Goal: Task Accomplishment & Management: Complete application form

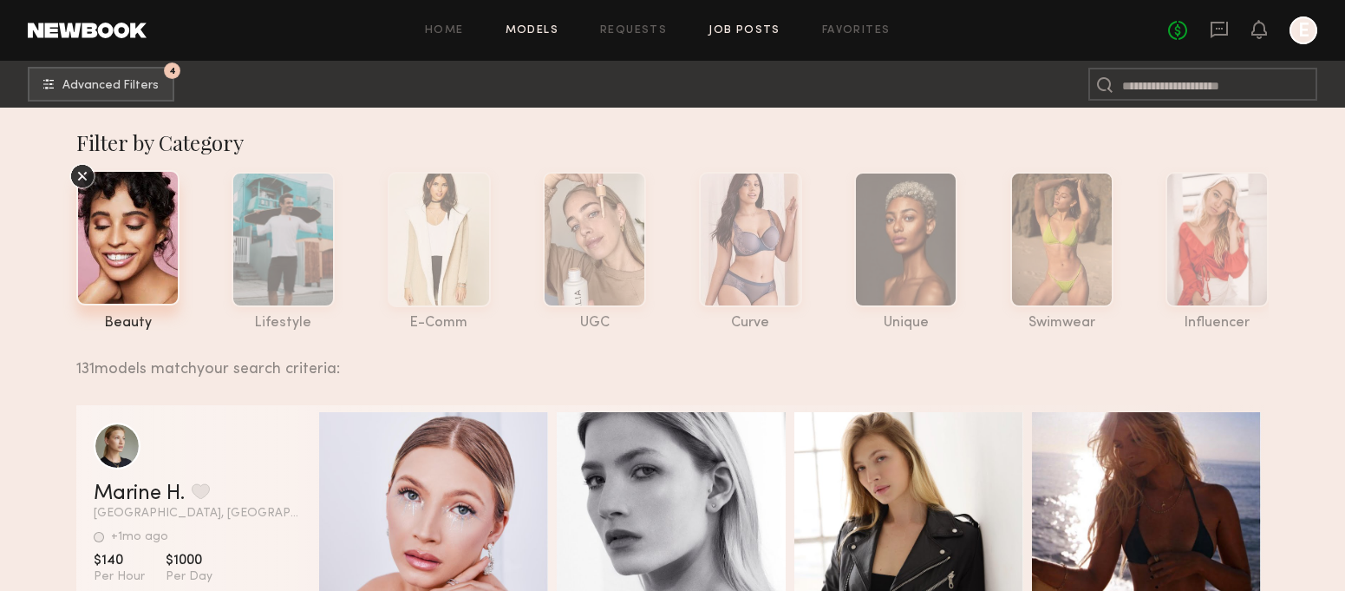
click at [768, 32] on link "Job Posts" at bounding box center [745, 30] width 72 height 11
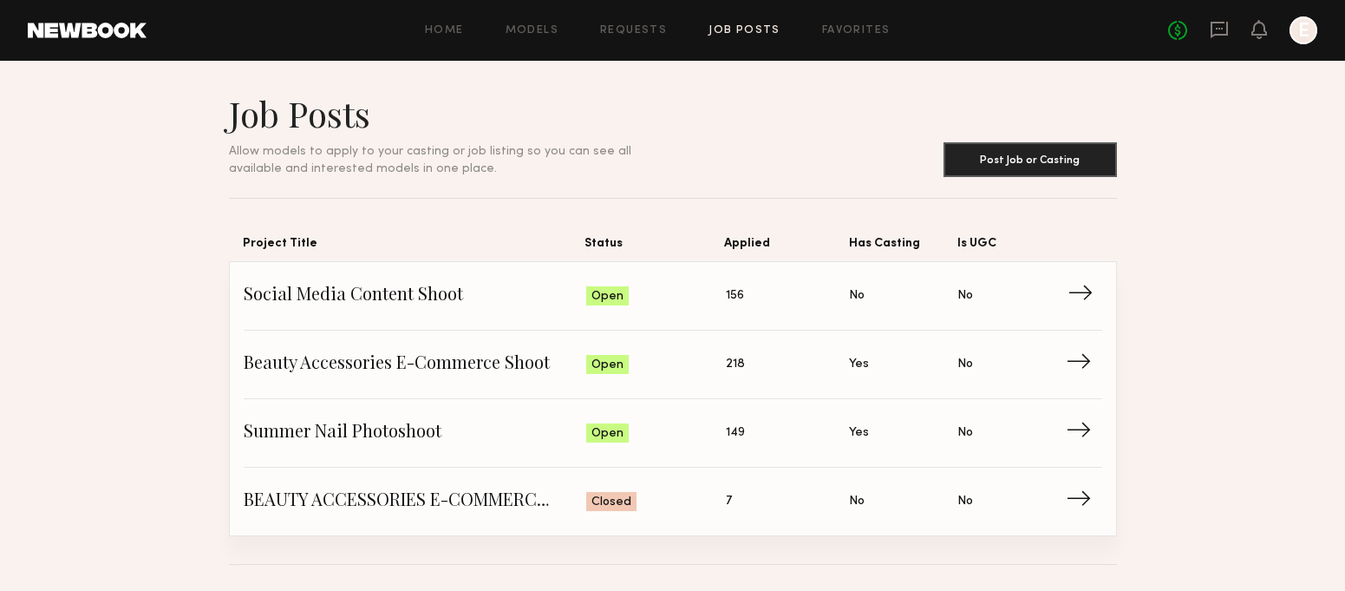
click at [425, 287] on span "Social Media Content Shoot" at bounding box center [415, 296] width 343 height 26
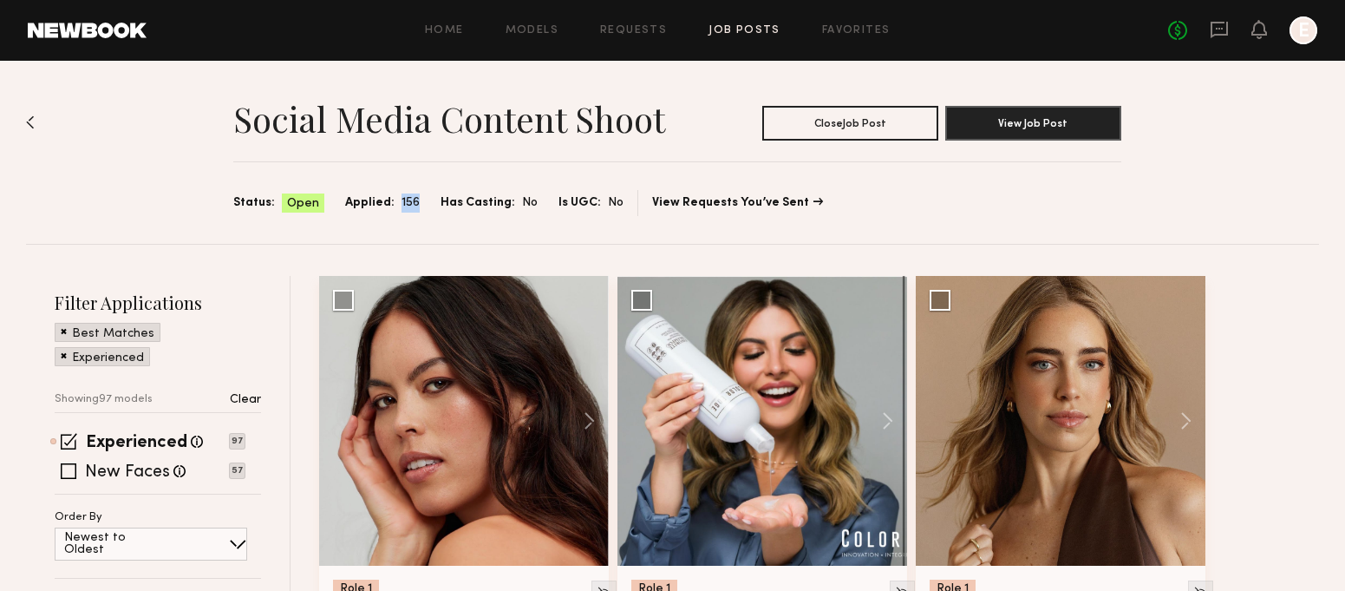
drag, startPoint x: 408, startPoint y: 184, endPoint x: 421, endPoint y: 206, distance: 26.0
click at [421, 205] on section "Social Media Content Shoot Close Job Post View Job Post Status: Open Applied: 1…" at bounding box center [677, 154] width 888 height 124
click at [421, 206] on div "Status: Open Applied: 156 Has Casting: No Is UGC: No" at bounding box center [428, 203] width 390 height 20
drag, startPoint x: 421, startPoint y: 206, endPoint x: 420, endPoint y: 170, distance: 36.5
click at [420, 173] on section "Social Media Content Shoot Close Job Post View Job Post Status: Open Applied: 1…" at bounding box center [677, 154] width 888 height 124
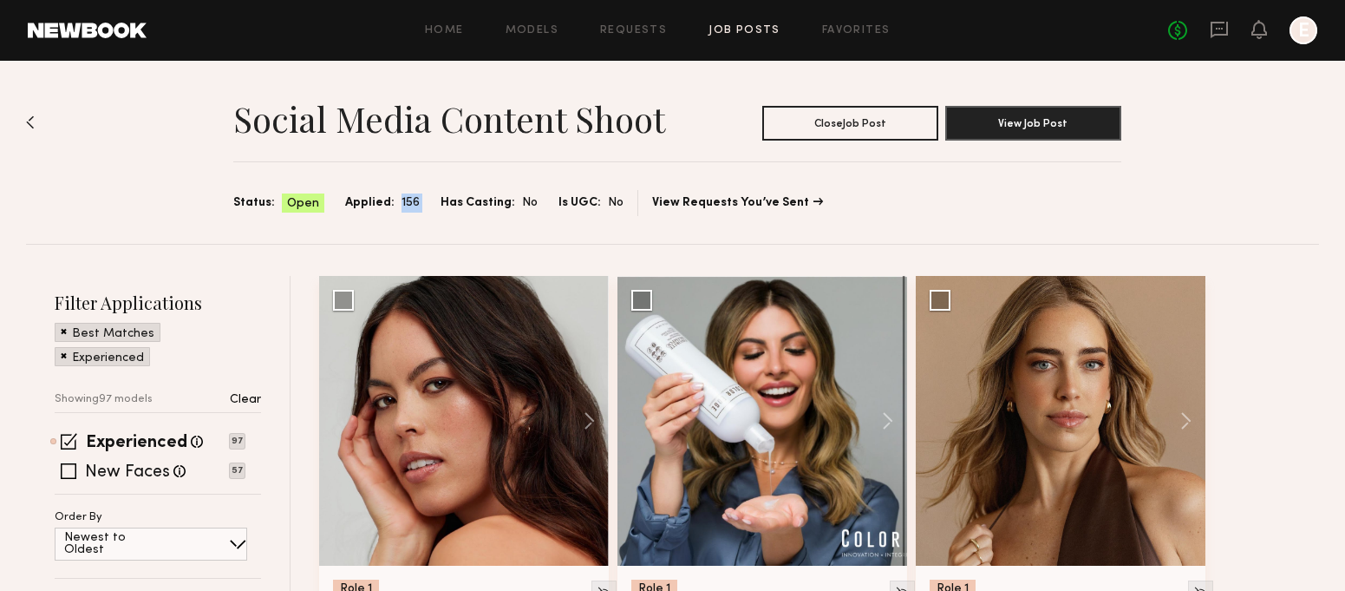
drag, startPoint x: 420, startPoint y: 166, endPoint x: 419, endPoint y: 232, distance: 66.8
click at [419, 232] on div "Social Media Content Shoot Close Job Post View Job Post Status: Open Applied: 1…" at bounding box center [672, 152] width 1293 height 183
click at [419, 236] on div "Social Media Content Shoot Close Job Post View Job Post Status: Open Applied: 1…" at bounding box center [672, 152] width 1293 height 183
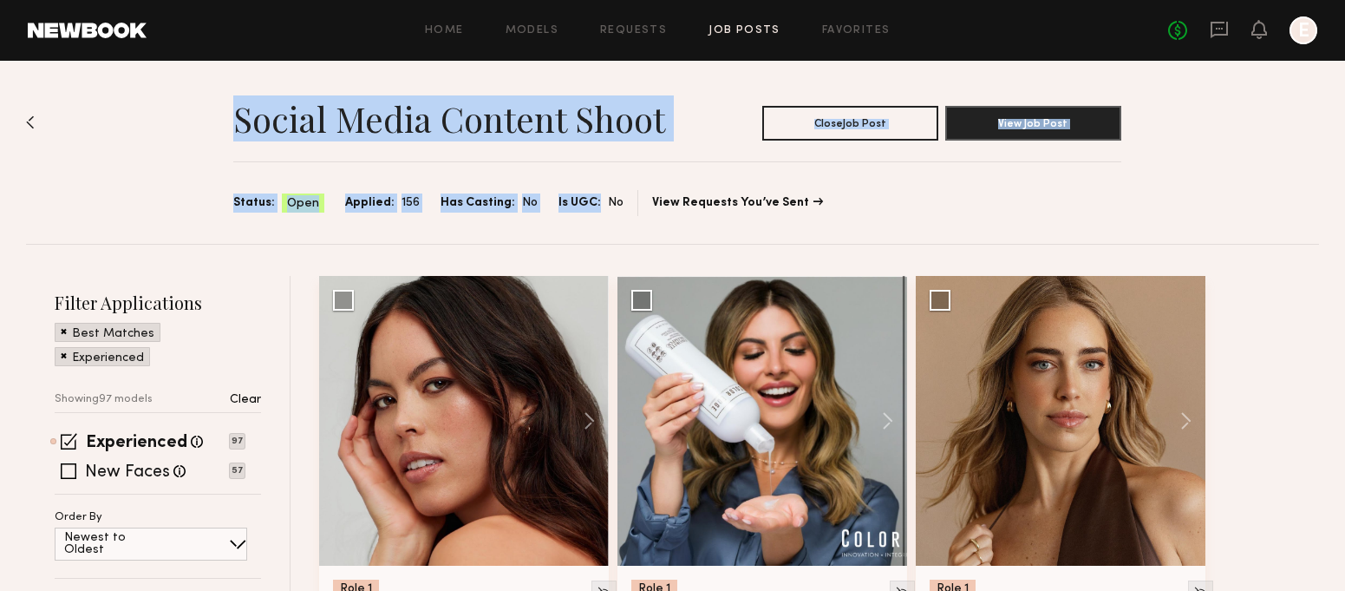
drag, startPoint x: 218, startPoint y: 103, endPoint x: 581, endPoint y: 214, distance: 380.0
click at [567, 218] on div "Social Media Content Shoot Close Job Post View Job Post Status: Open Applied: 1…" at bounding box center [672, 152] width 1293 height 183
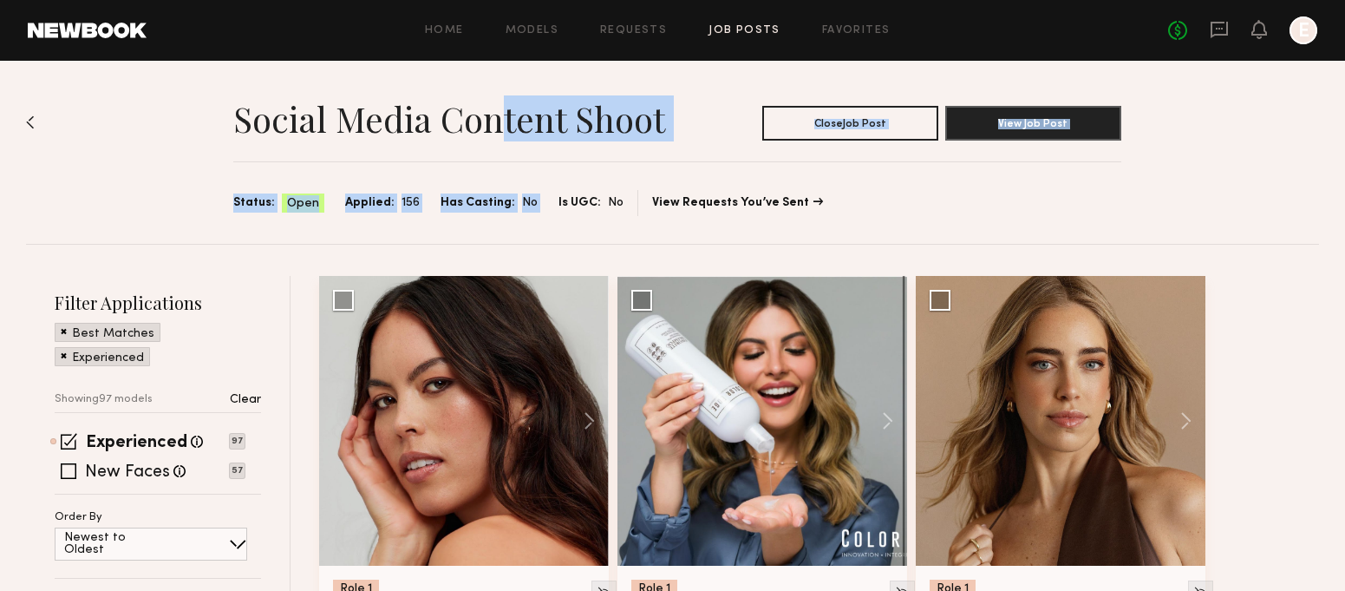
drag, startPoint x: 553, startPoint y: 180, endPoint x: 484, endPoint y: 80, distance: 121.5
click at [485, 86] on div "Social Media Content Shoot Close Job Post View Job Post Status: Open Applied: 1…" at bounding box center [672, 152] width 1293 height 183
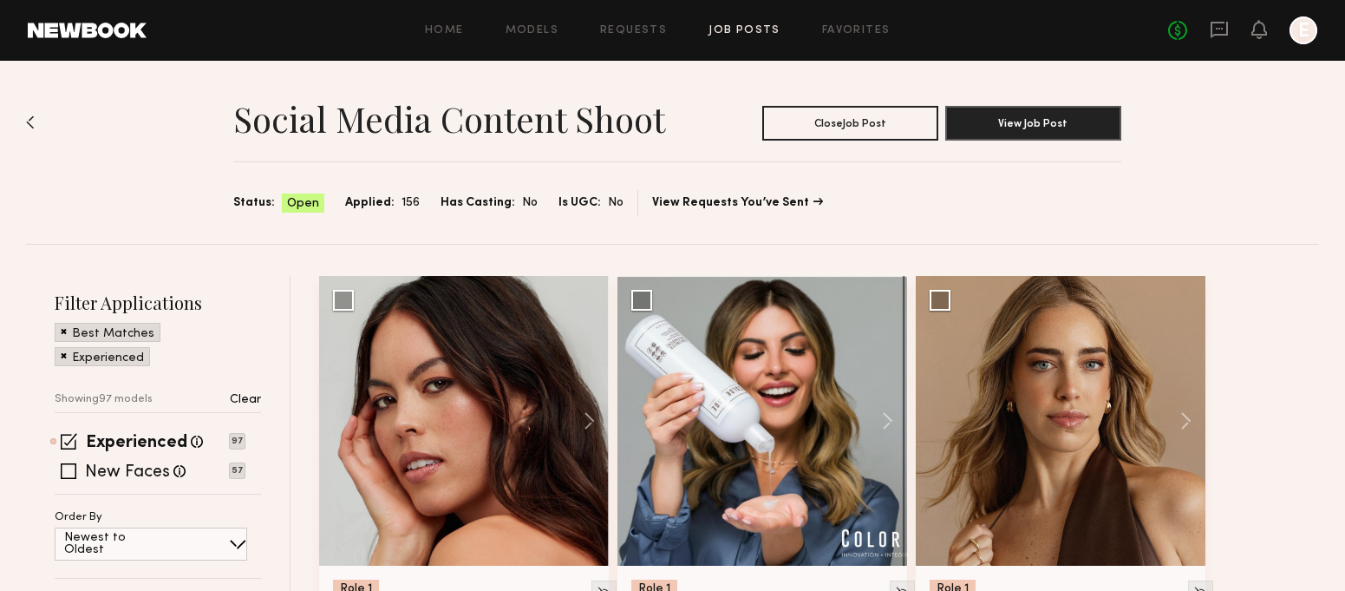
click at [484, 83] on div "Social Media Content Shoot Close Job Post View Job Post Status: Open Applied: 1…" at bounding box center [672, 152] width 1293 height 183
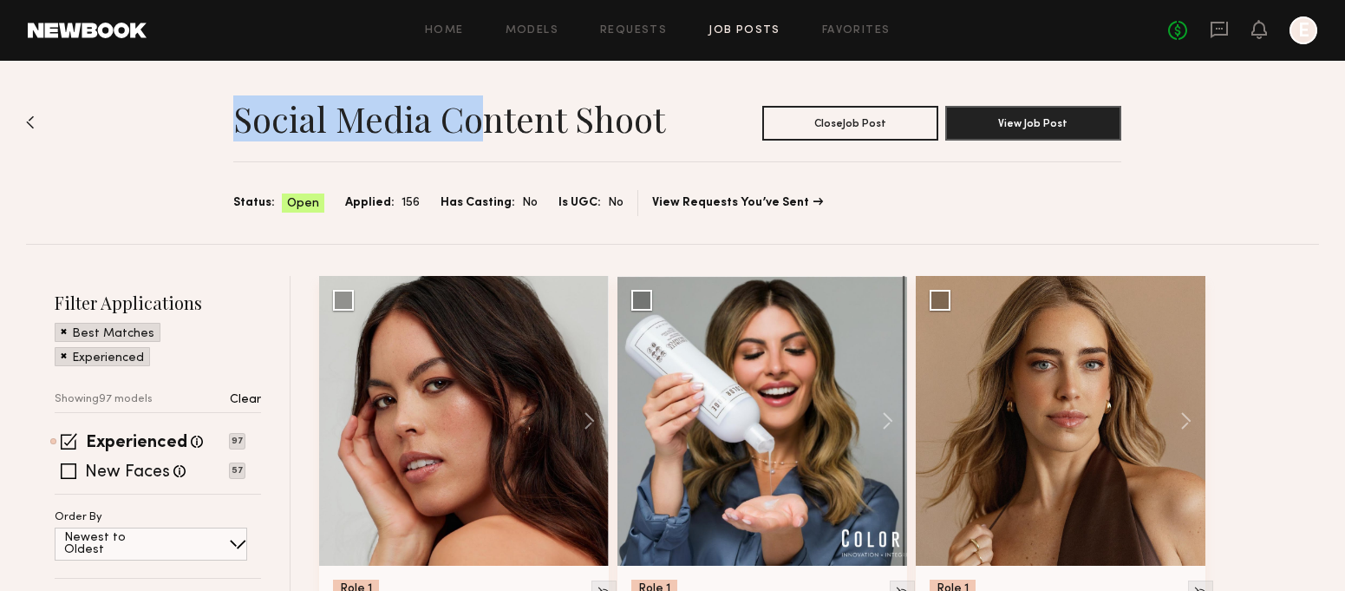
drag, startPoint x: 484, startPoint y: 83, endPoint x: 492, endPoint y: 114, distance: 31.3
click at [490, 111] on div "Social Media Content Shoot Close Job Post View Job Post Status: Open Applied: 1…" at bounding box center [672, 152] width 1293 height 183
click at [492, 114] on h1 "Social Media Content Shoot" at bounding box center [449, 118] width 432 height 43
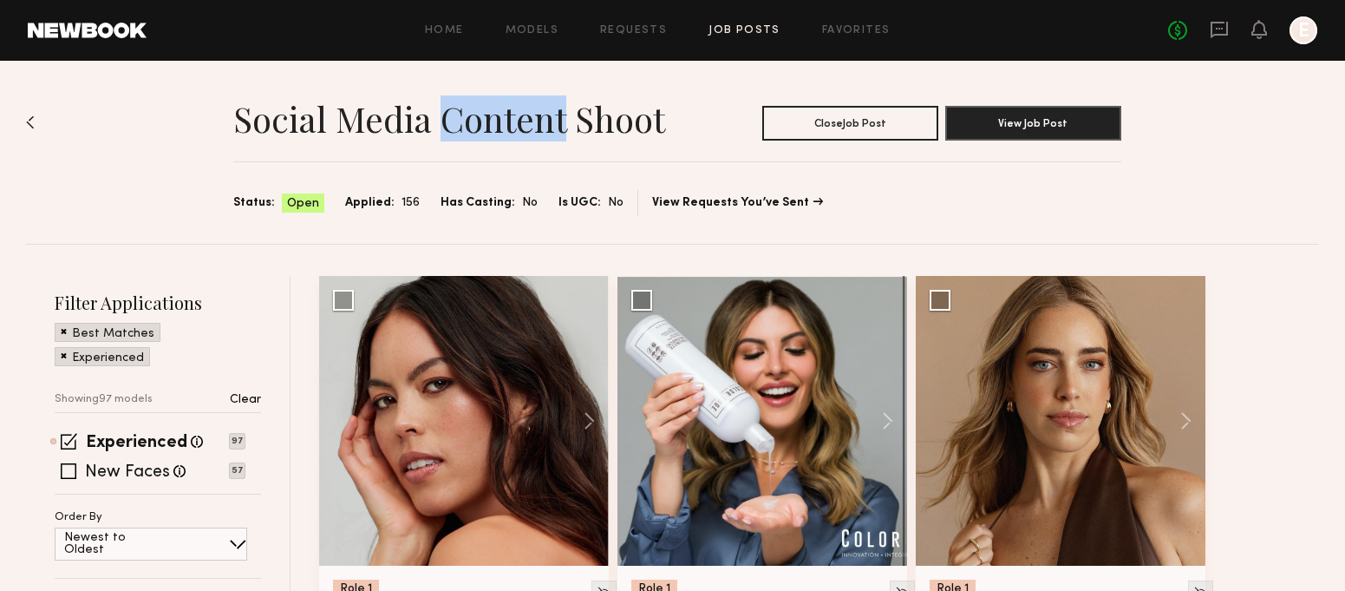
click at [492, 114] on h1 "Social Media Content Shoot" at bounding box center [449, 118] width 432 height 43
drag, startPoint x: 492, startPoint y: 105, endPoint x: 488, endPoint y: 62, distance: 43.5
click at [491, 93] on header "Social Media Content Shoot Close Job Post View Job Post" at bounding box center [677, 116] width 888 height 49
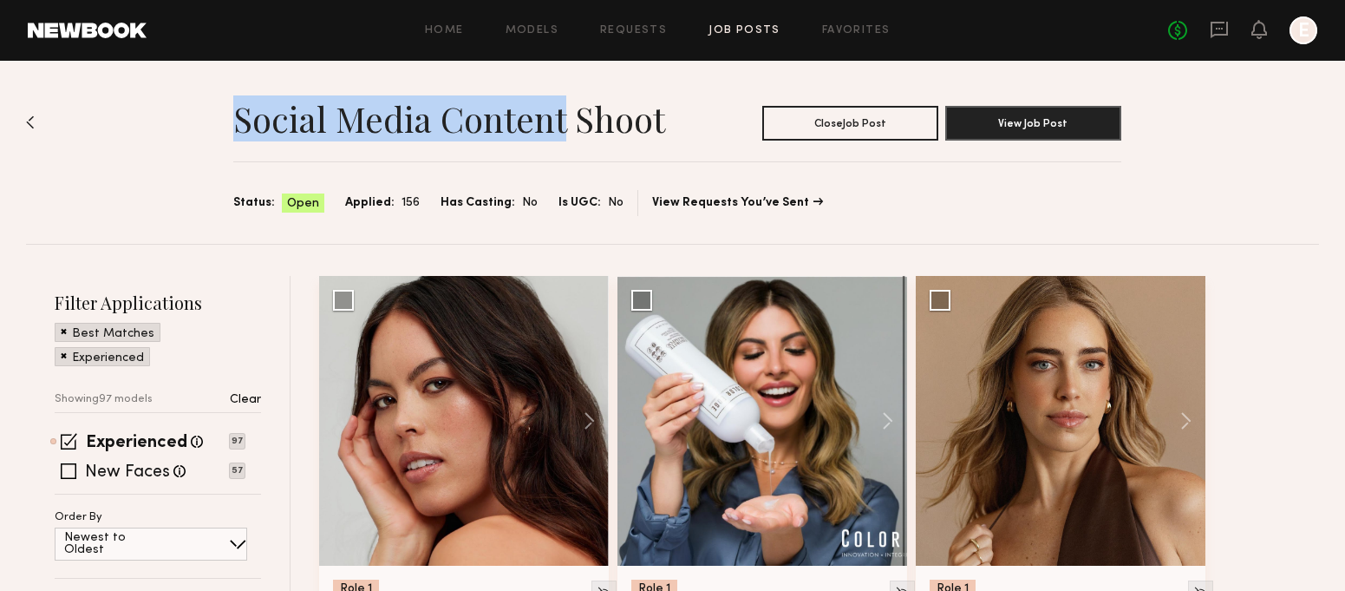
drag, startPoint x: 488, startPoint y: 105, endPoint x: 488, endPoint y: 131, distance: 26.0
click at [488, 129] on div "Social Media Content Shoot Close Job Post View Job Post Status: Open Applied: 1…" at bounding box center [672, 152] width 1293 height 183
click at [488, 131] on h1 "Social Media Content Shoot" at bounding box center [449, 118] width 432 height 43
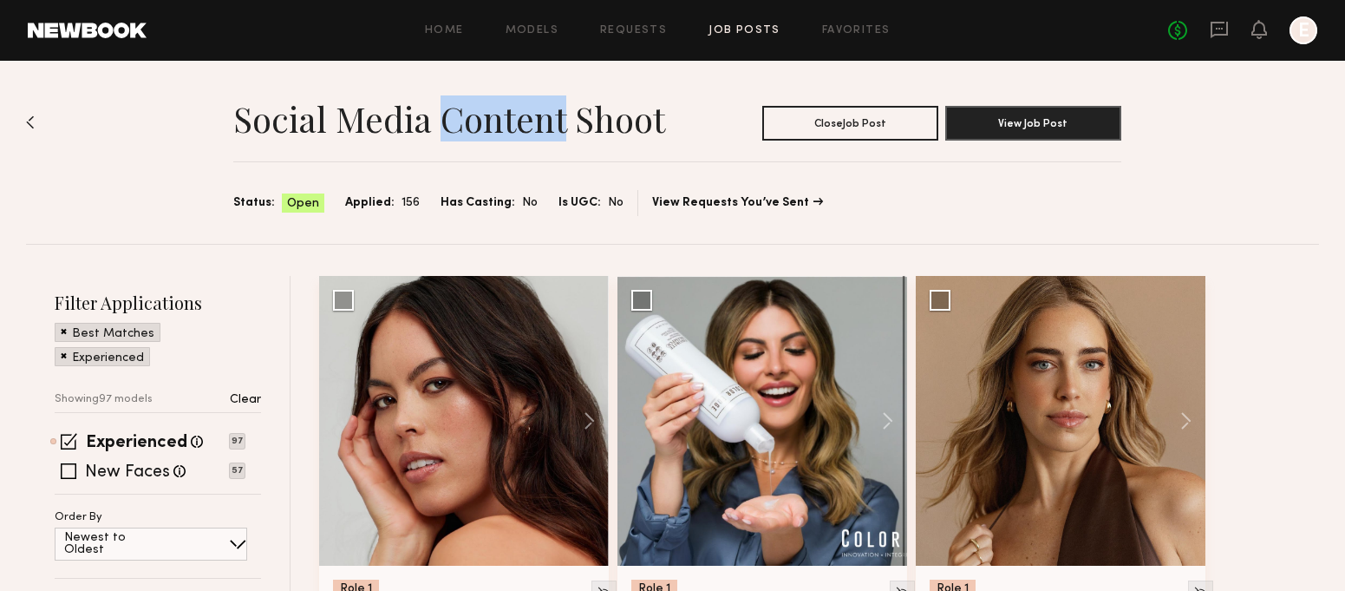
click at [488, 131] on h1 "Social Media Content Shoot" at bounding box center [449, 118] width 432 height 43
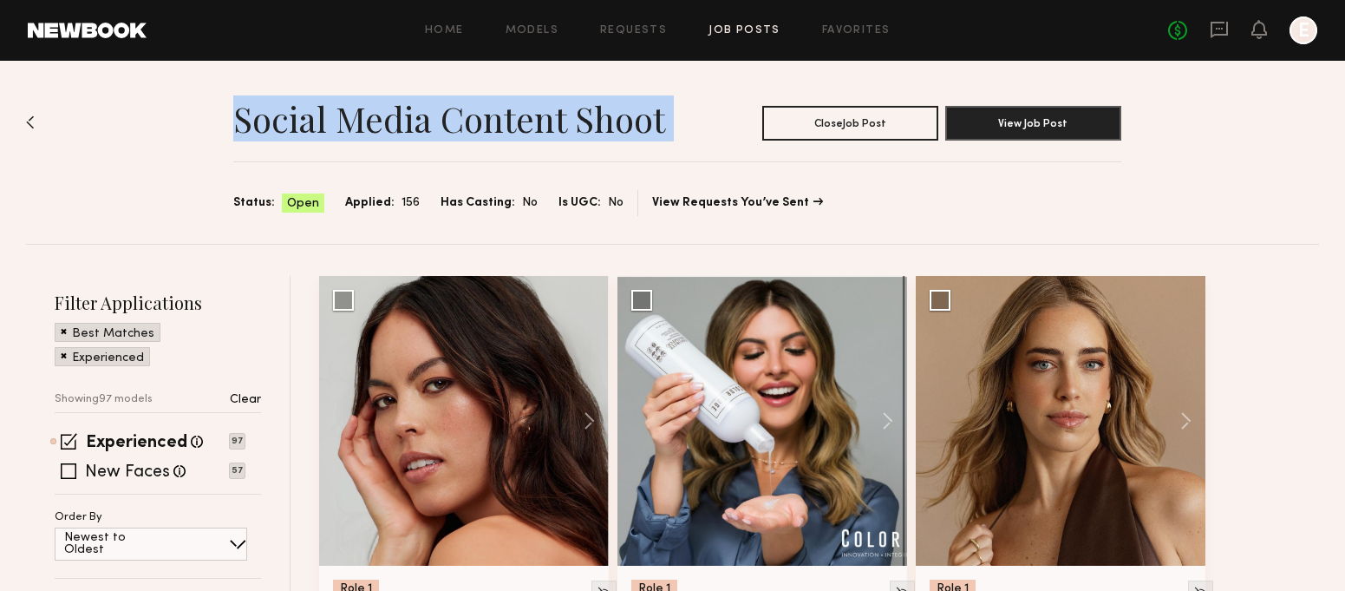
drag, startPoint x: 488, startPoint y: 131, endPoint x: 409, endPoint y: 33, distance: 125.8
click at [428, 62] on div "Social Media Content Shoot Close Job Post View Job Post Status: Open Applied: 1…" at bounding box center [672, 152] width 1293 height 183
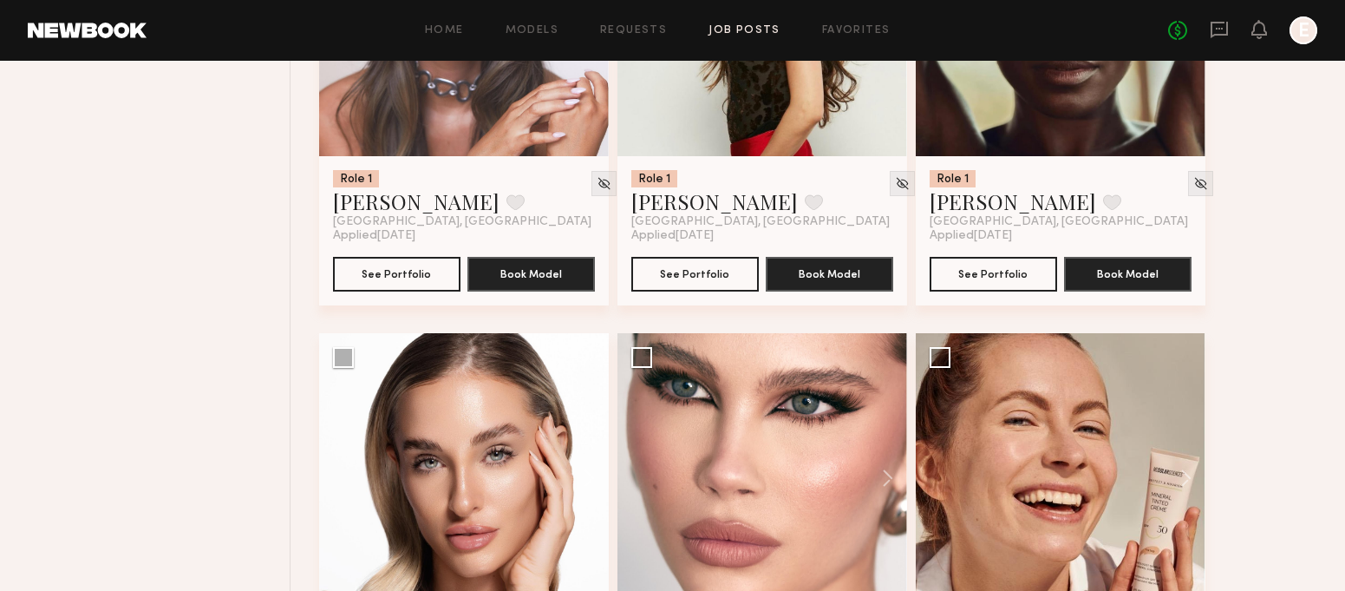
scroll to position [1590, 0]
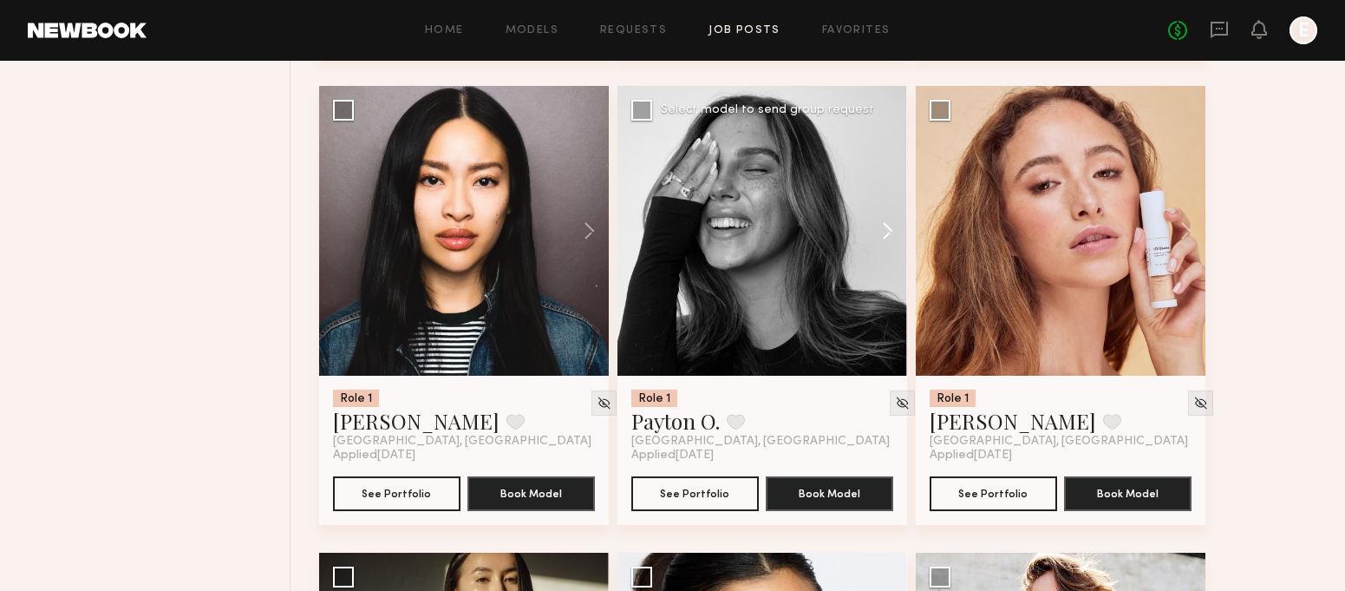
click at [889, 220] on button at bounding box center [880, 231] width 56 height 290
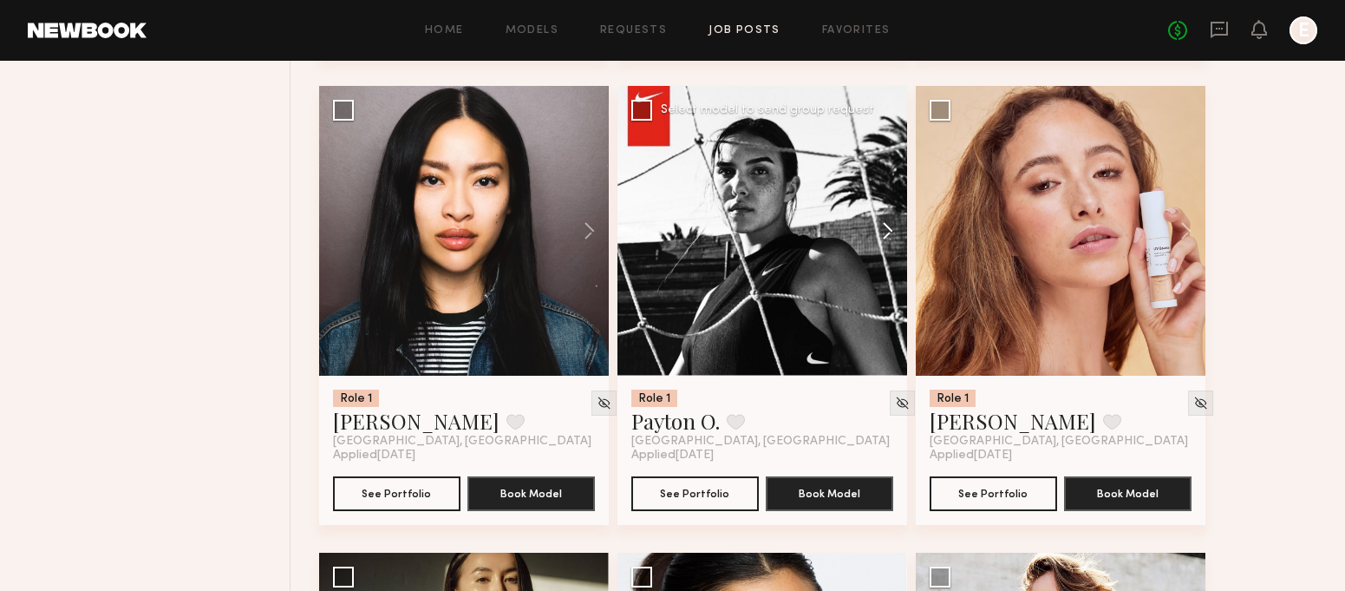
click at [889, 220] on button at bounding box center [880, 231] width 56 height 290
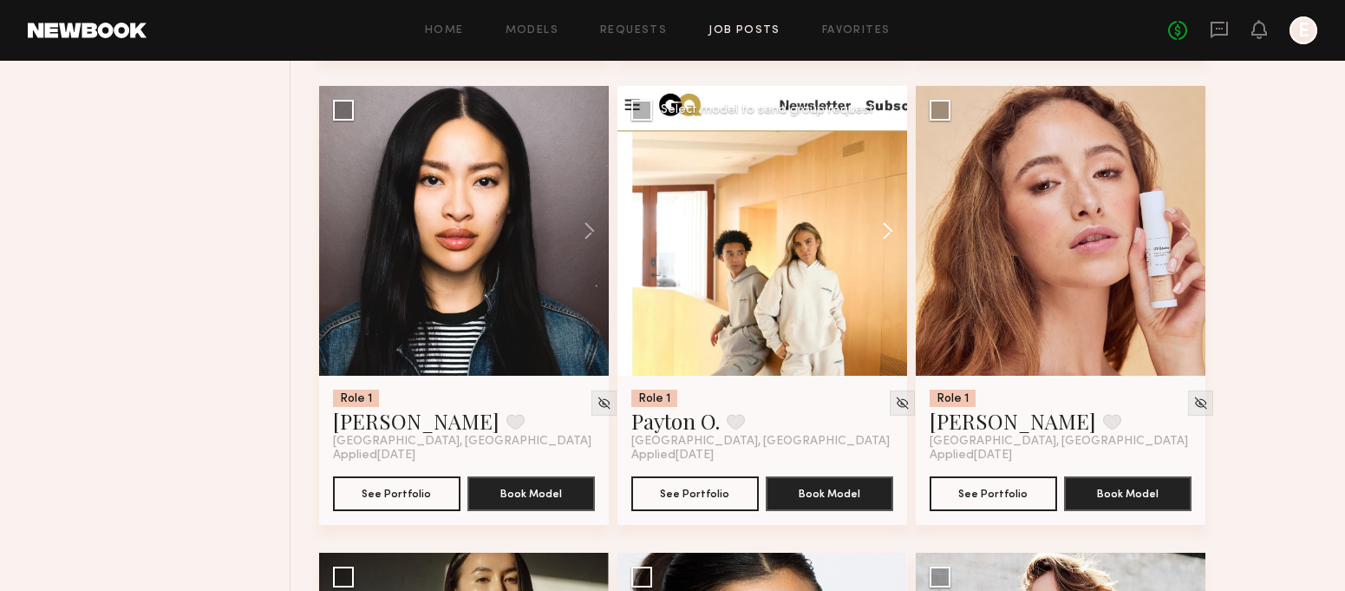
click at [889, 220] on button at bounding box center [880, 231] width 56 height 290
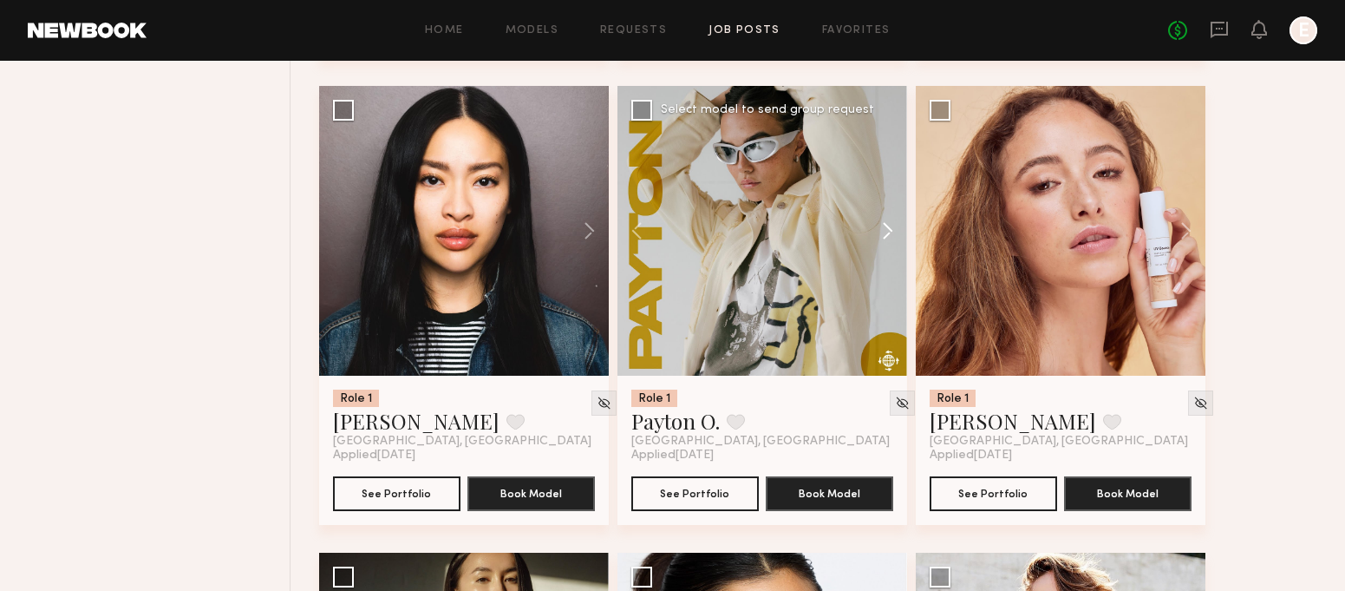
click at [889, 220] on button at bounding box center [880, 231] width 56 height 290
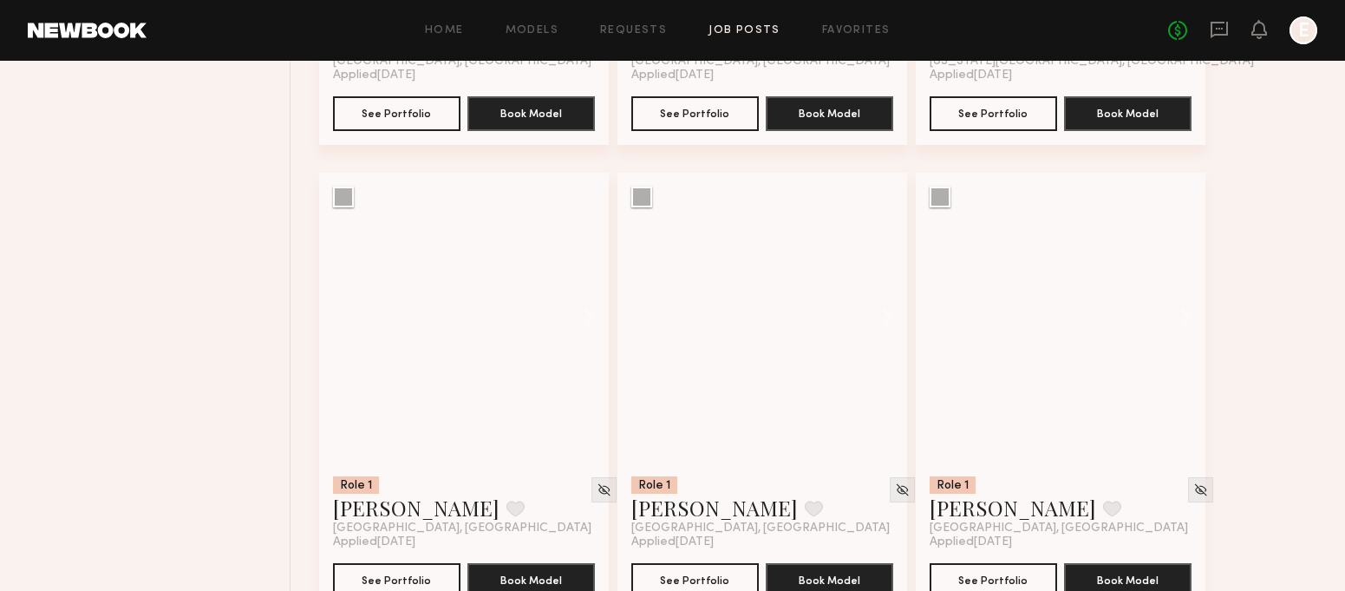
scroll to position [4780, 0]
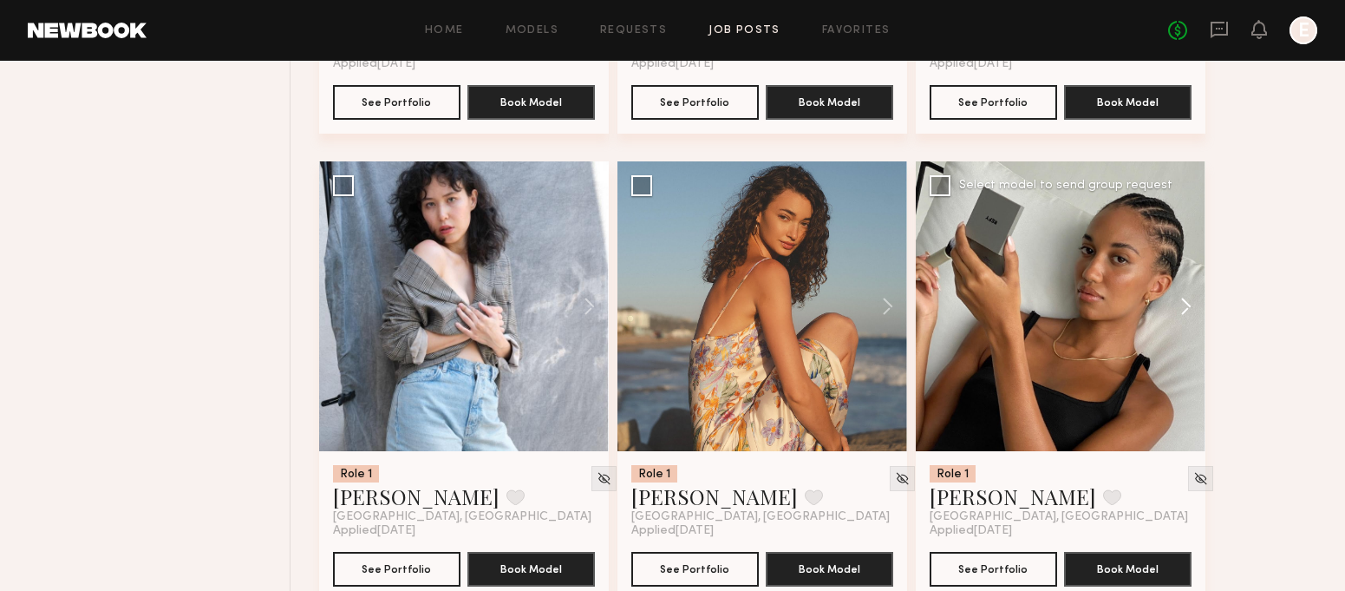
click at [1186, 312] on button at bounding box center [1178, 306] width 56 height 290
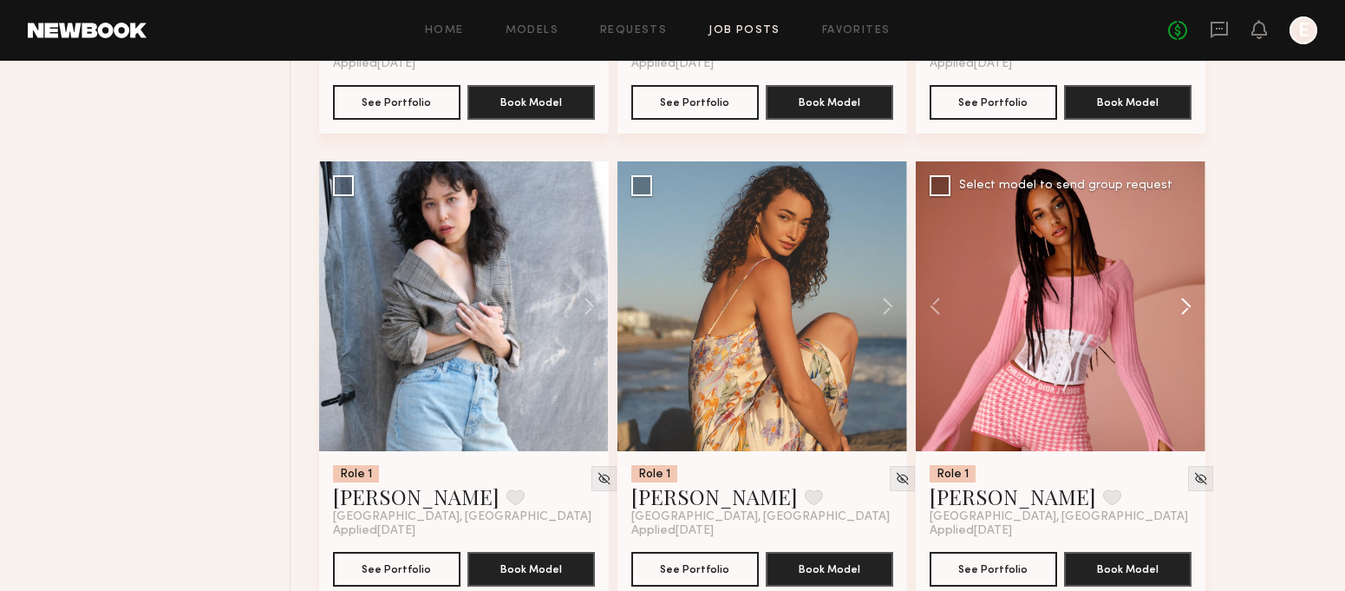
click at [1186, 312] on button at bounding box center [1178, 306] width 56 height 290
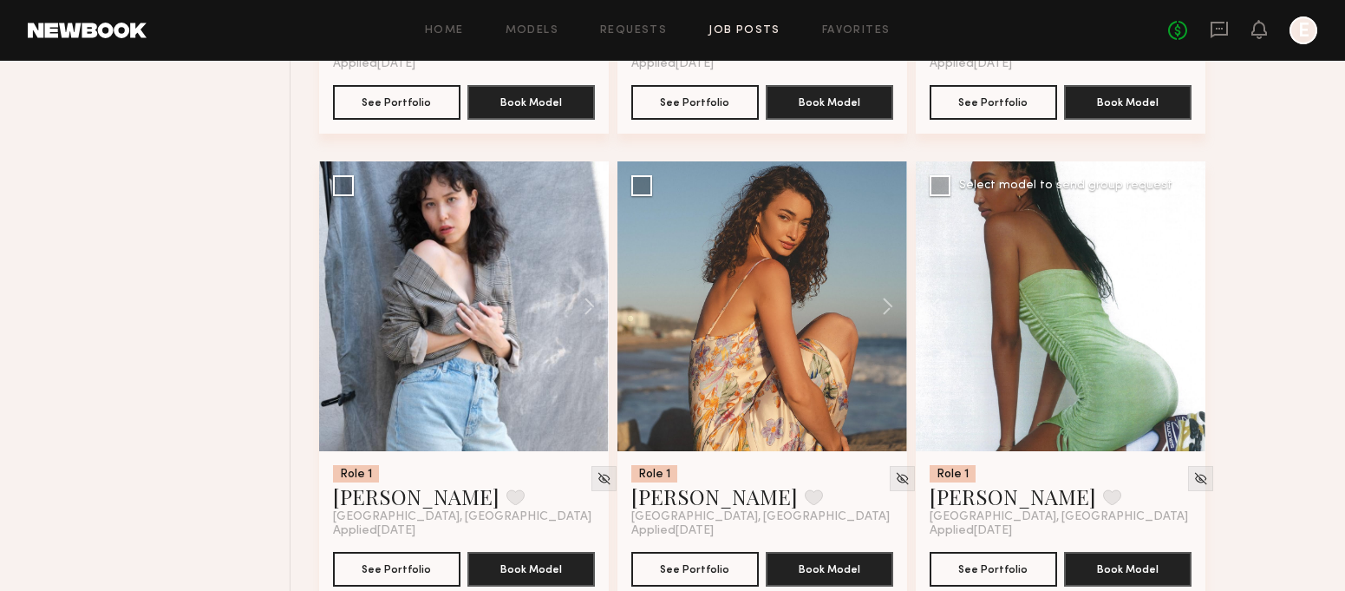
click at [1186, 312] on button at bounding box center [1178, 306] width 56 height 290
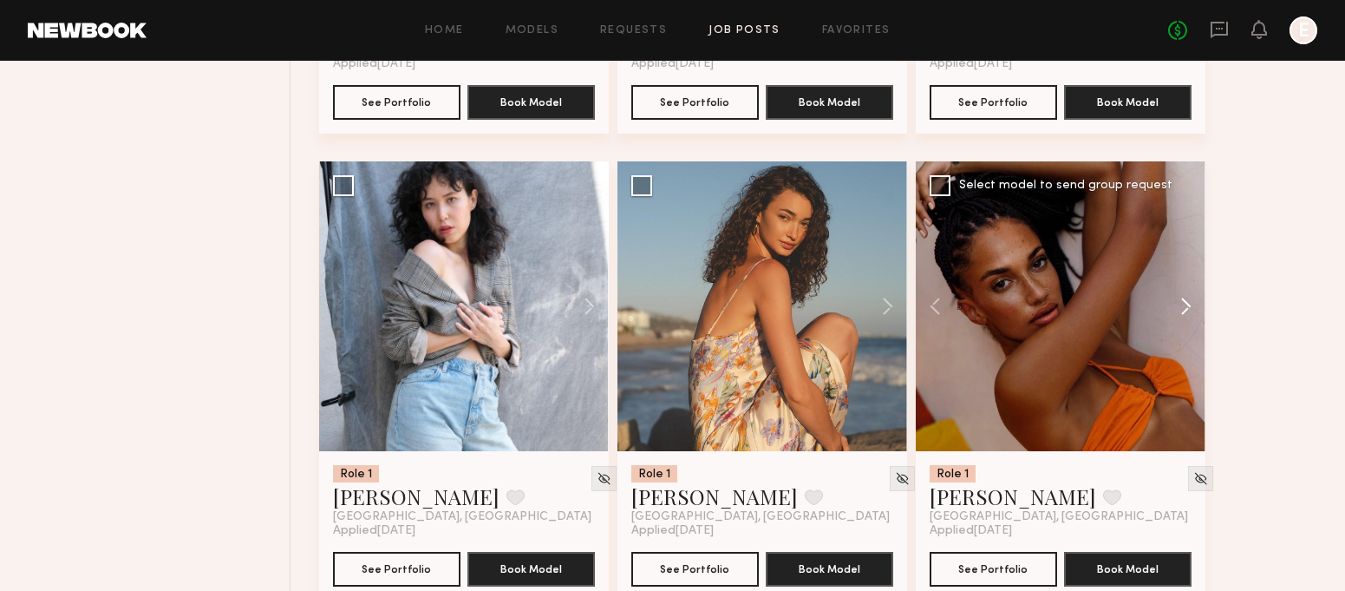
click at [1186, 312] on button at bounding box center [1178, 306] width 56 height 290
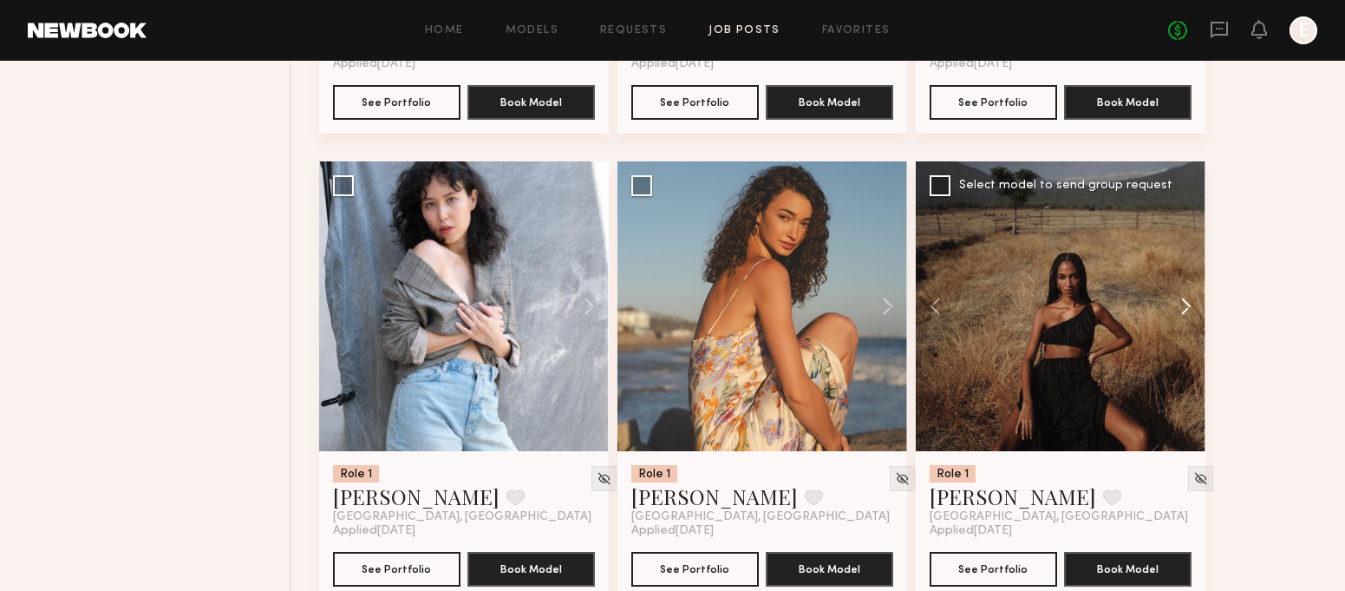
click at [1186, 312] on button at bounding box center [1178, 306] width 56 height 290
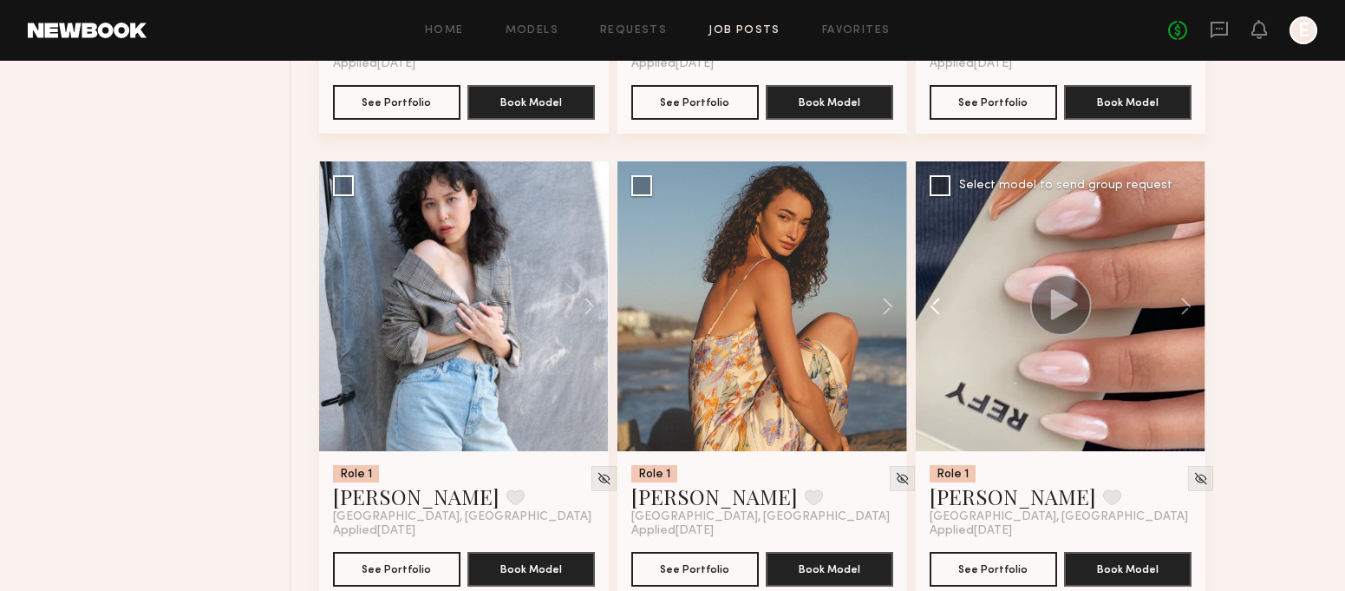
click at [921, 313] on button at bounding box center [944, 306] width 56 height 290
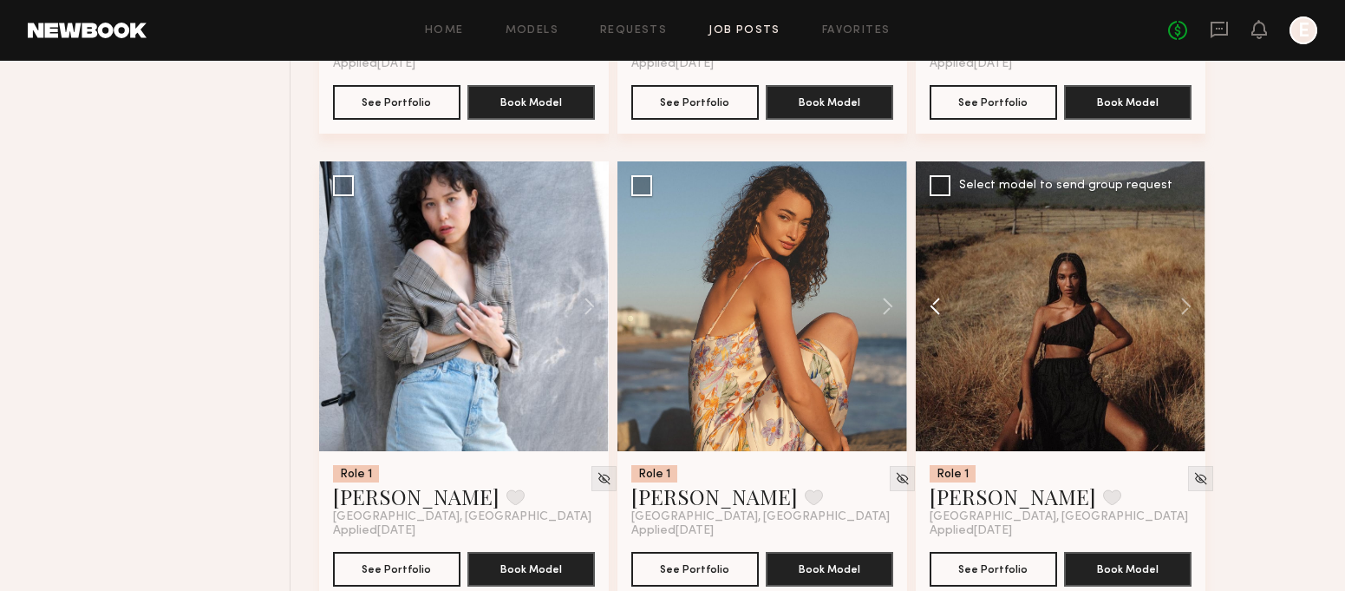
click at [921, 313] on button at bounding box center [944, 306] width 56 height 290
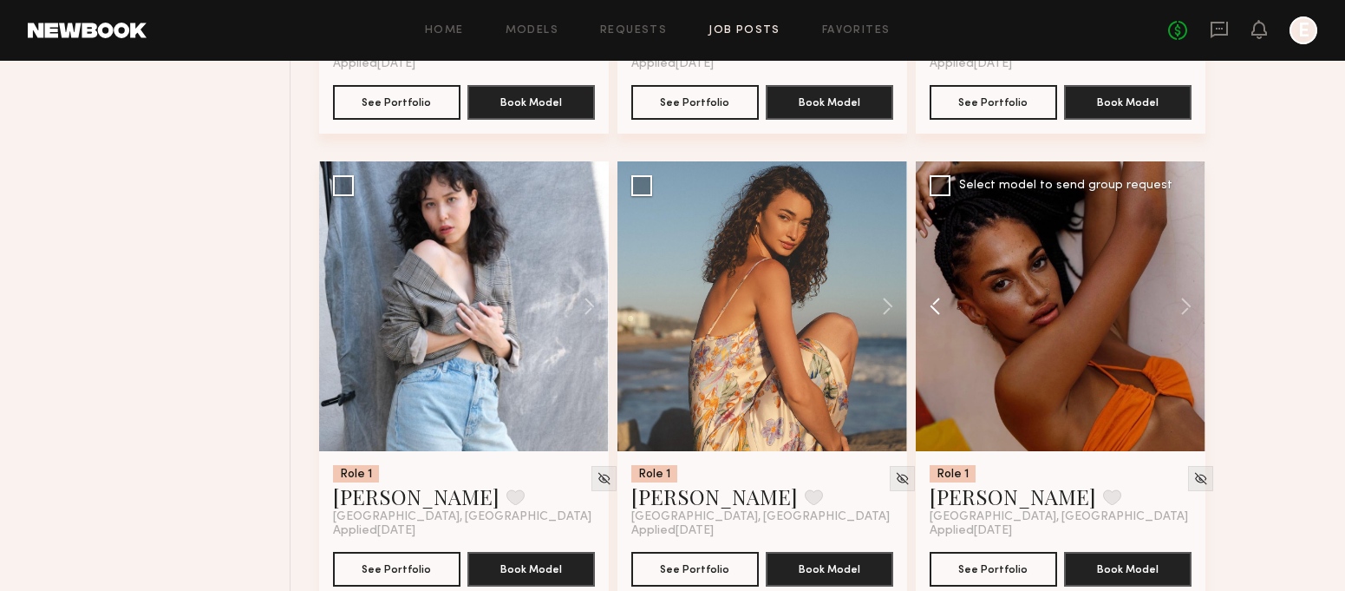
click at [921, 313] on button at bounding box center [944, 306] width 56 height 290
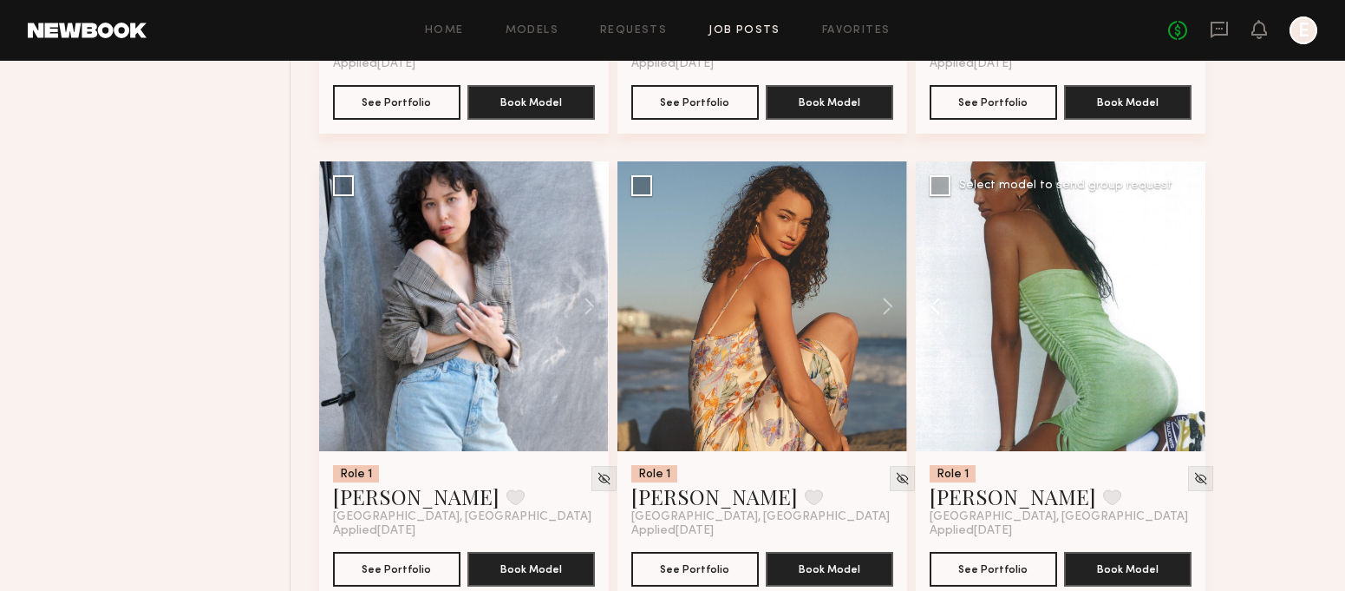
click at [921, 313] on button at bounding box center [944, 306] width 56 height 290
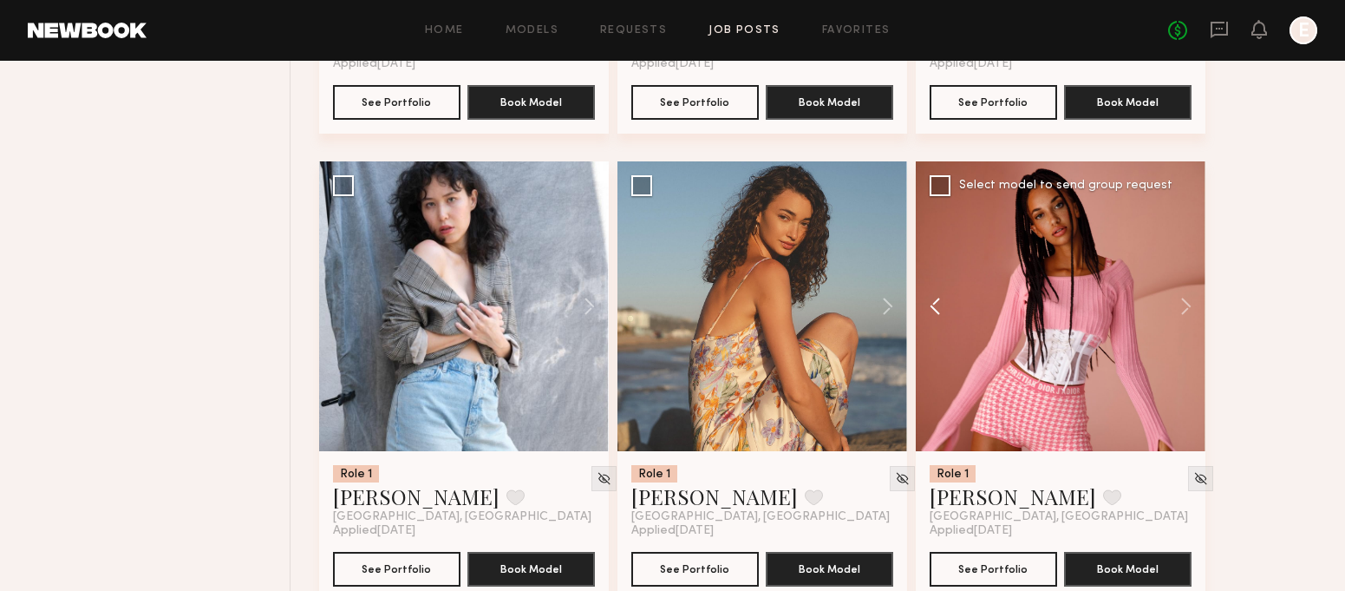
click at [921, 313] on button at bounding box center [944, 306] width 56 height 290
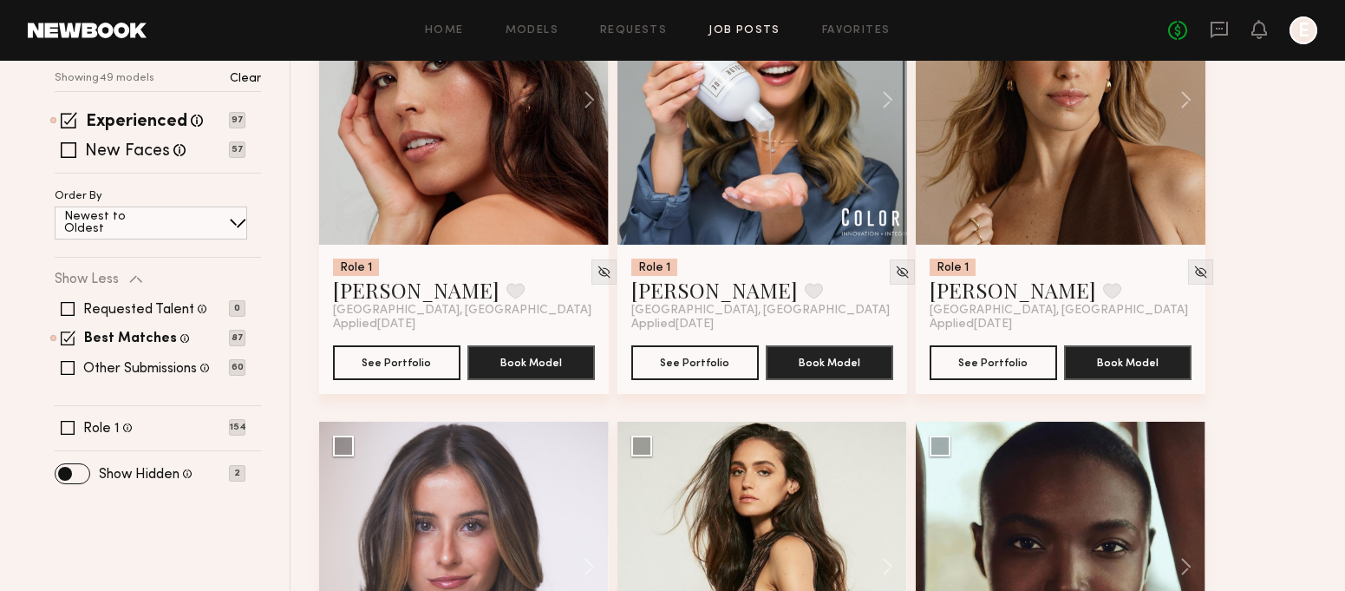
scroll to position [0, 0]
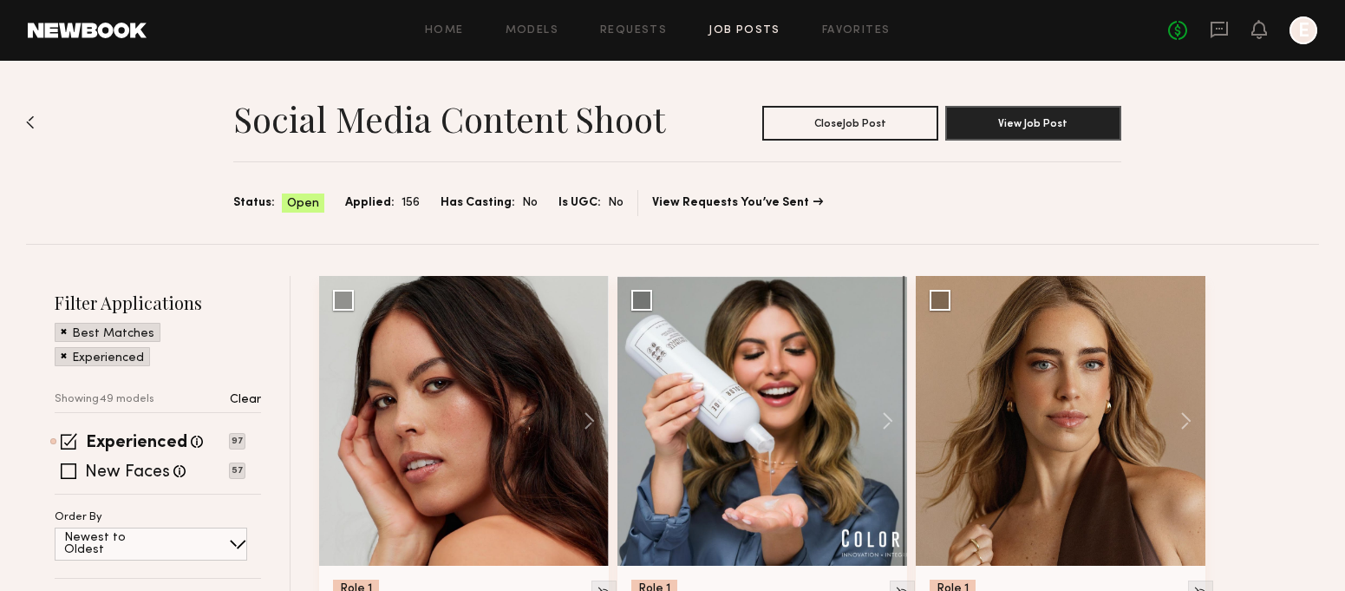
click at [546, 110] on h1 "Social Media Content Shoot" at bounding box center [449, 118] width 432 height 43
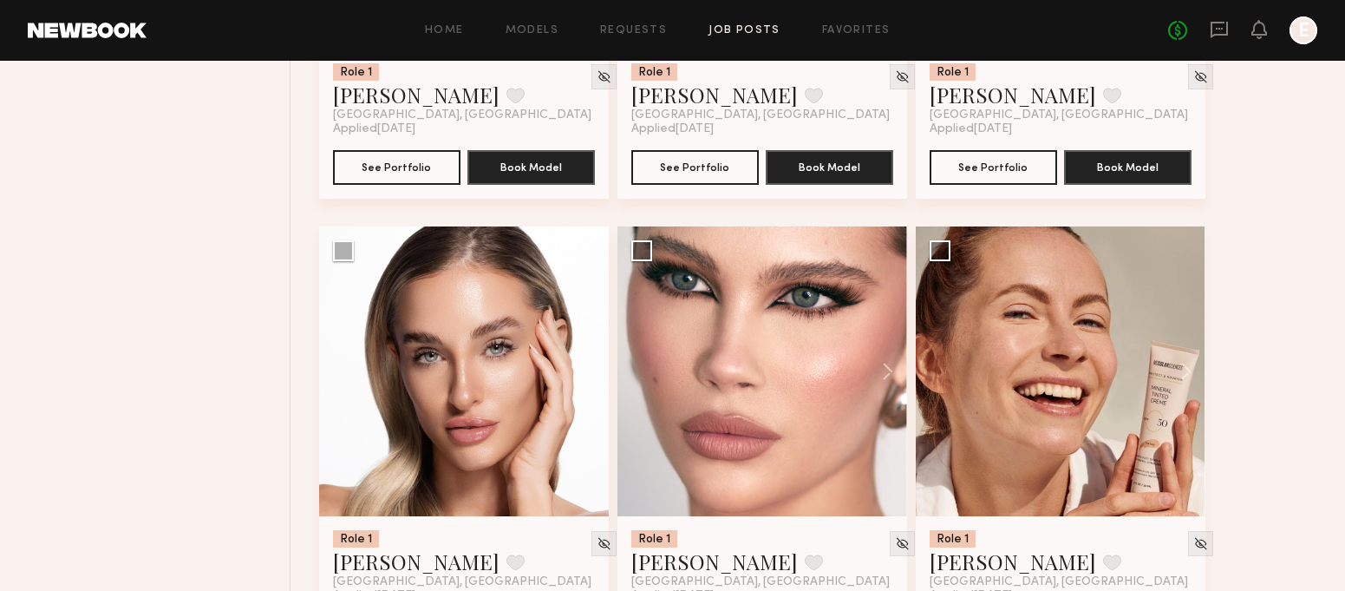
scroll to position [1292, 0]
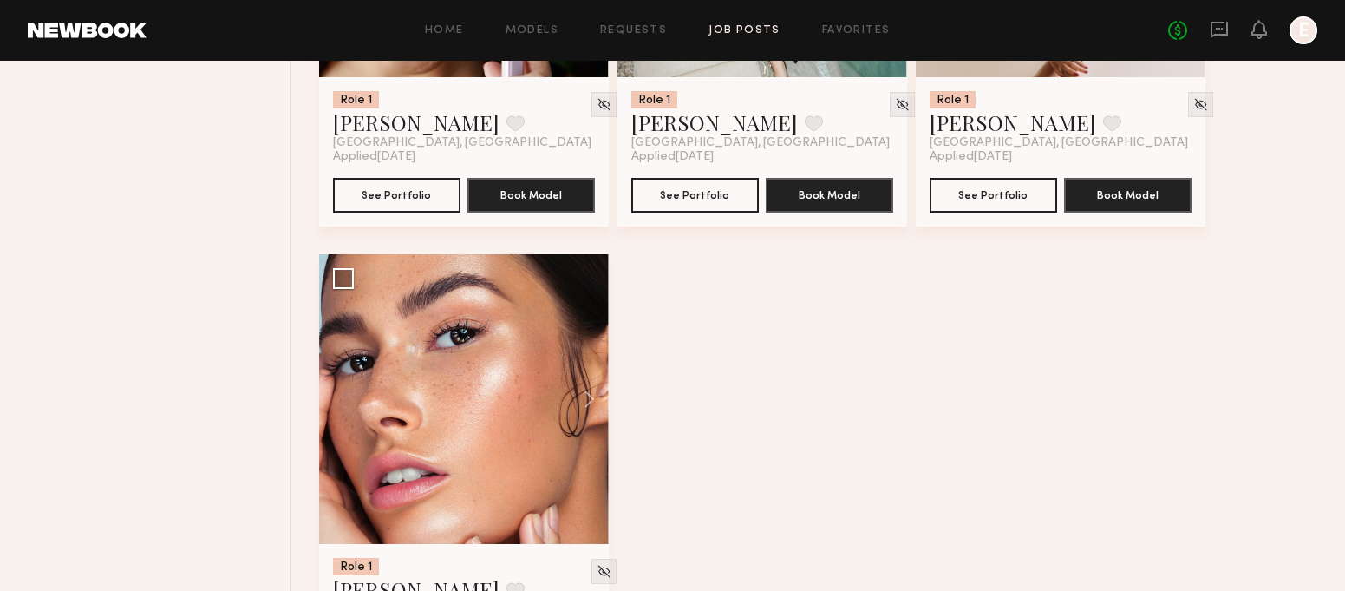
scroll to position [7624, 0]
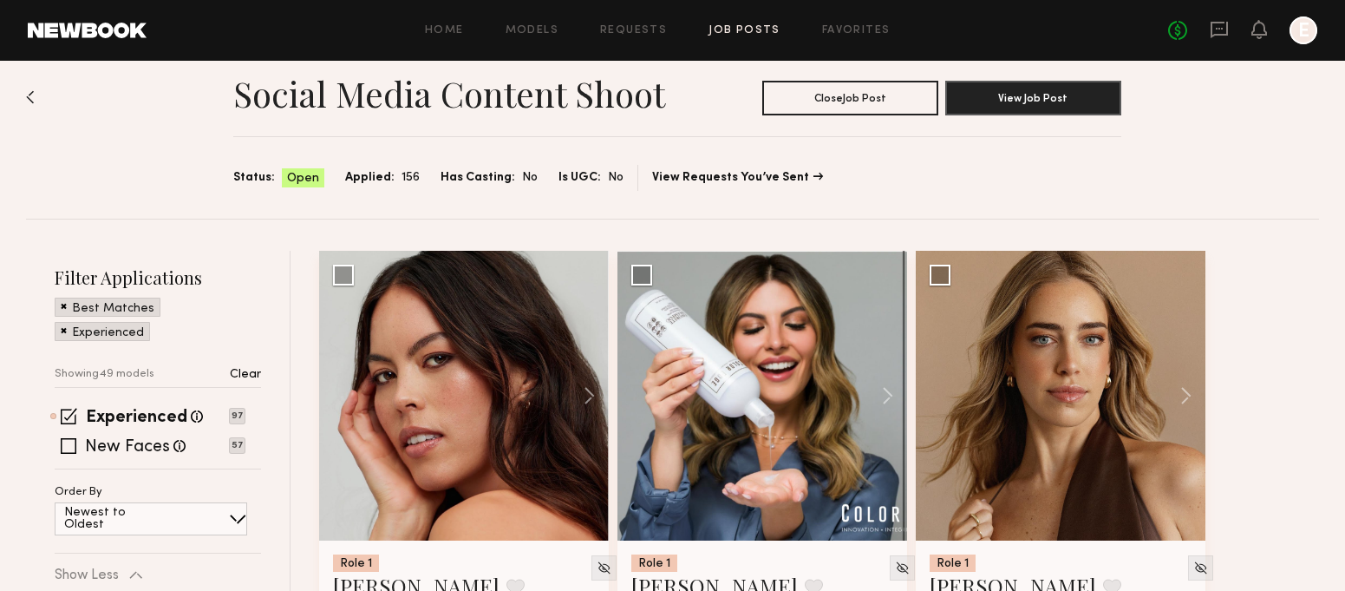
scroll to position [0, 0]
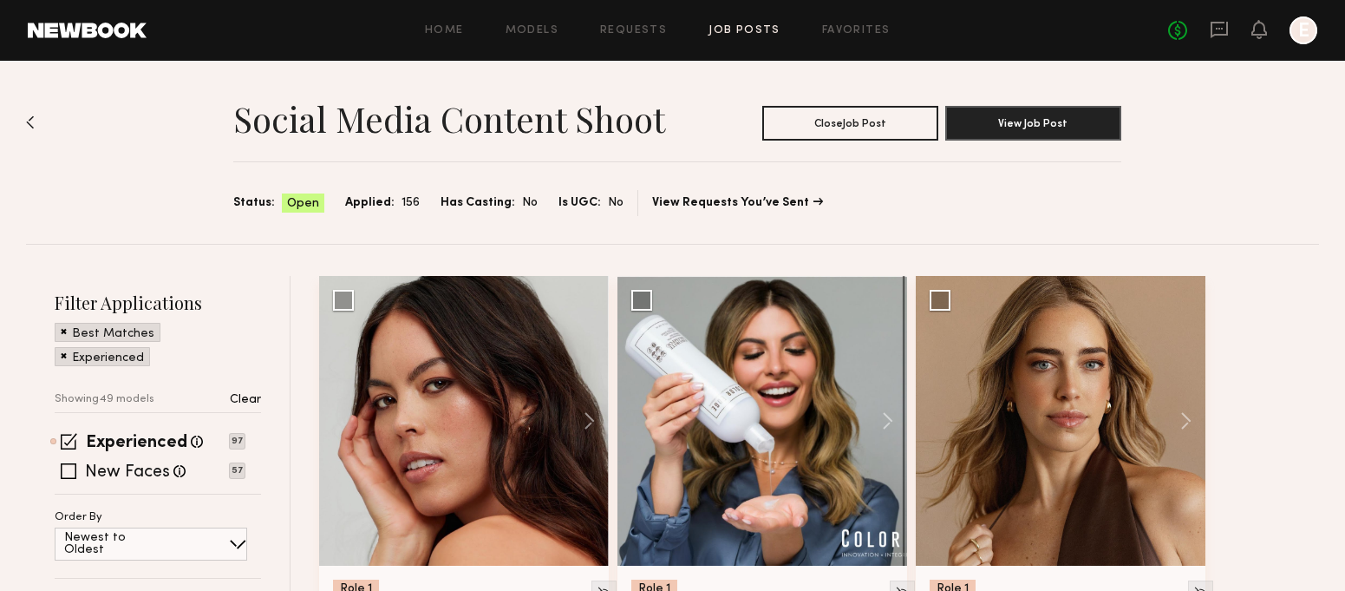
click at [186, 174] on div "Social Media Content Shoot Close Job Post View Job Post Status: Open Applied: 1…" at bounding box center [672, 152] width 1293 height 183
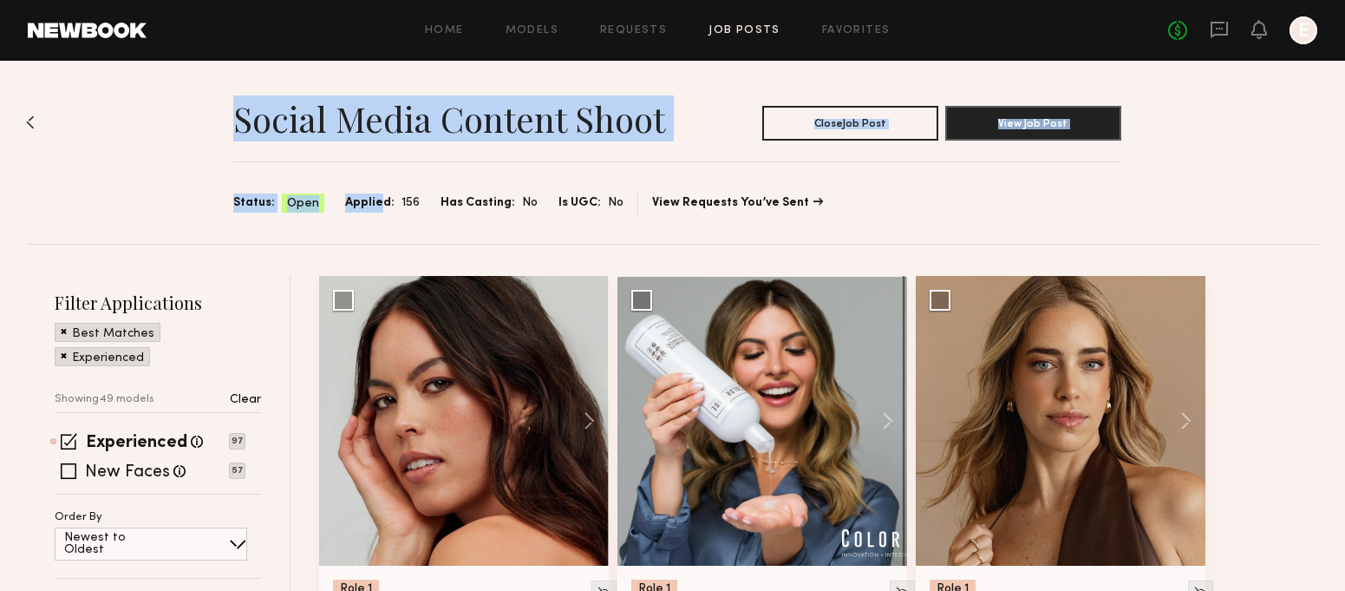
drag, startPoint x: 197, startPoint y: 130, endPoint x: 418, endPoint y: 199, distance: 231.5
click at [424, 220] on div "Social Media Content Shoot Close Job Post View Job Post Status: Open Applied: 1…" at bounding box center [672, 152] width 1293 height 183
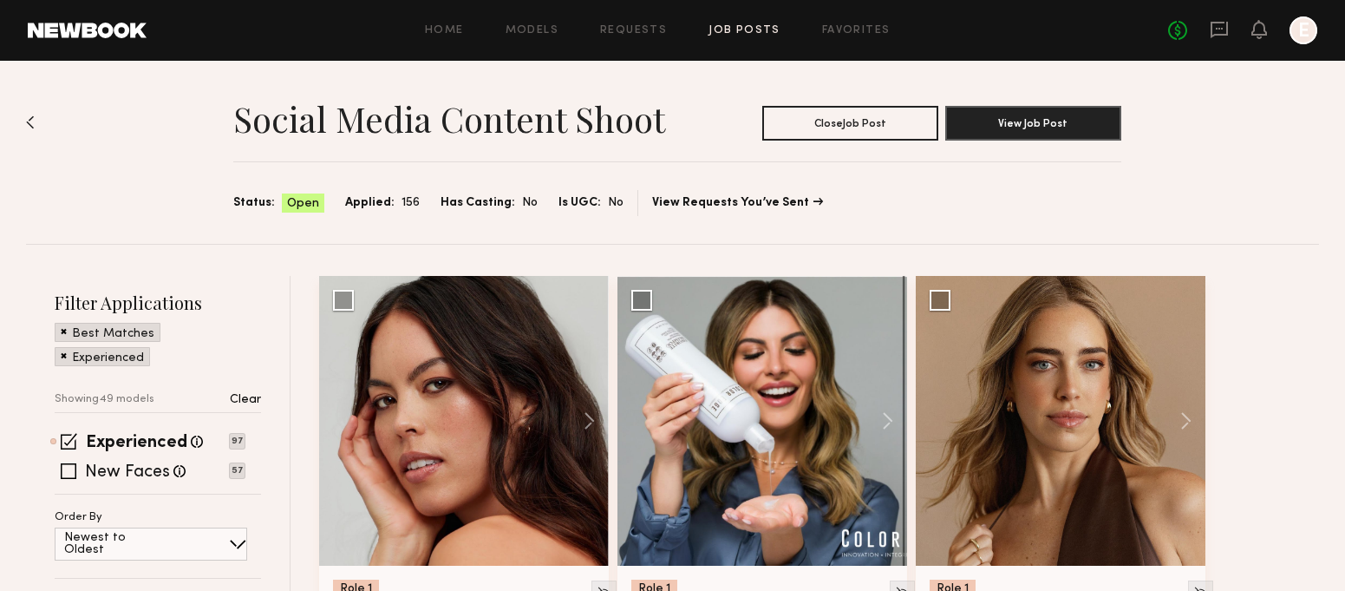
click at [231, 178] on div "Social Media Content Shoot Close Job Post View Job Post Status: Open Applied: 1…" at bounding box center [672, 152] width 1293 height 183
drag, startPoint x: 231, startPoint y: 166, endPoint x: 400, endPoint y: 134, distance: 172.1
click at [427, 152] on div "Social Media Content Shoot Close Job Post View Job Post Status: Open Applied: 1…" at bounding box center [672, 152] width 1293 height 183
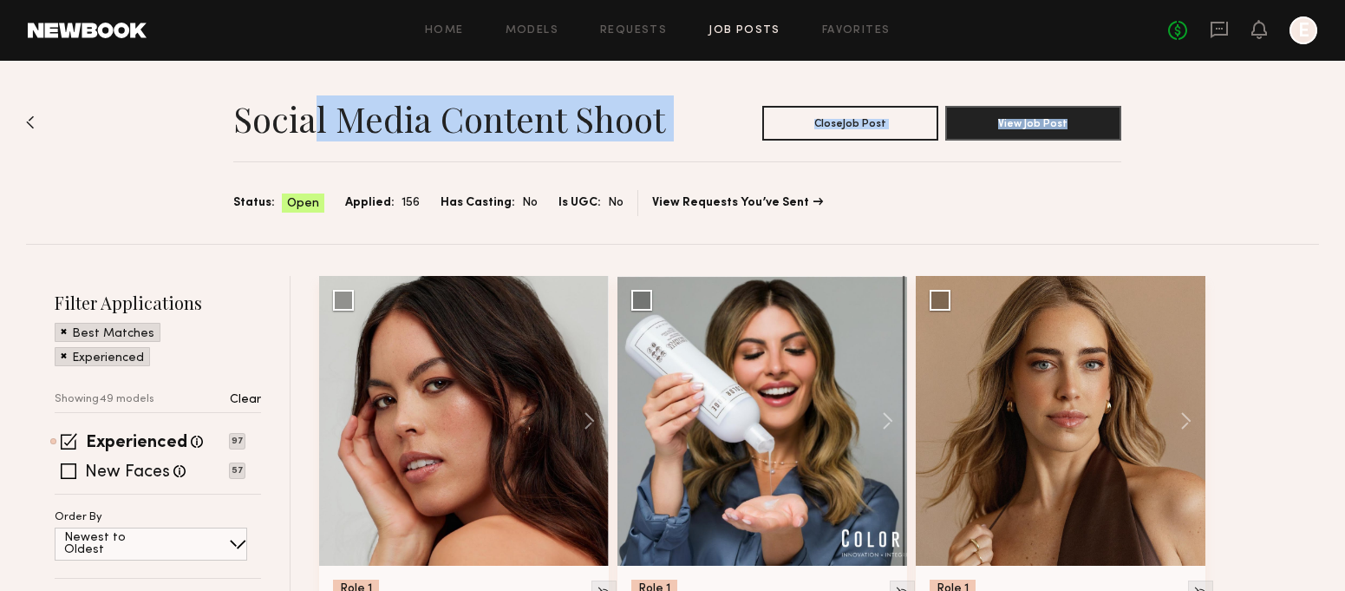
drag, startPoint x: 308, startPoint y: 104, endPoint x: 411, endPoint y: 147, distance: 111.6
click at [382, 146] on section "Social Media Content Shoot Close Job Post View Job Post Status: Open Applied: 1…" at bounding box center [677, 154] width 888 height 124
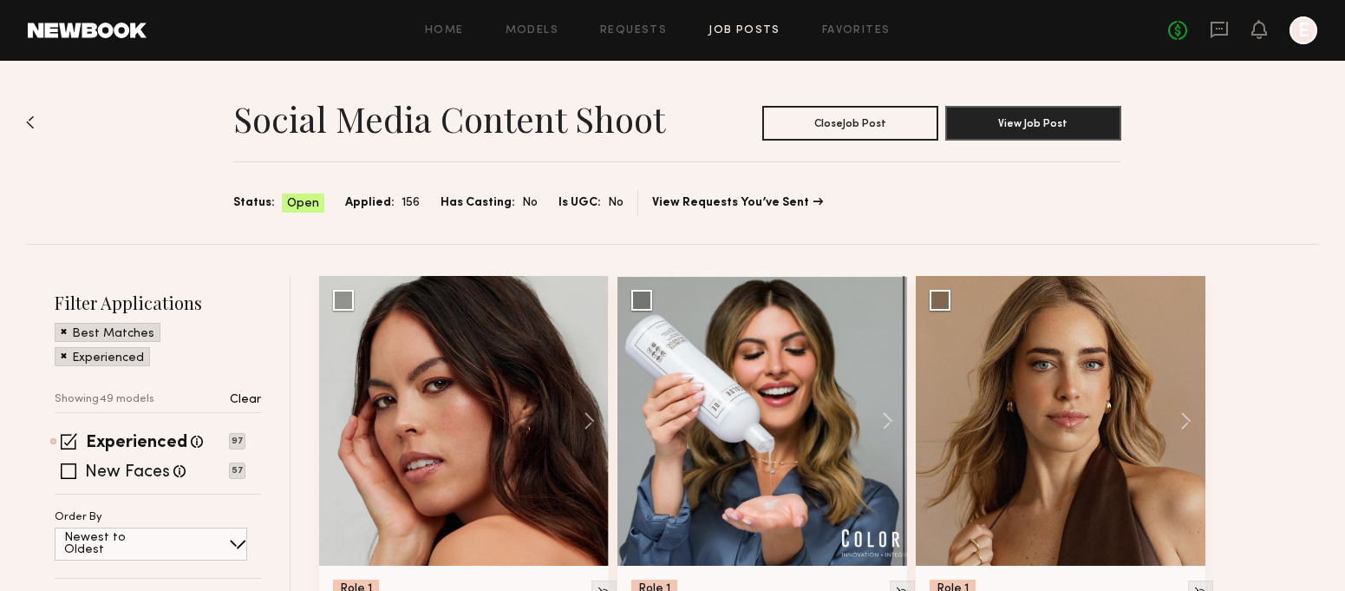
click at [411, 147] on section "Social Media Content Shoot Close Job Post View Job Post Status: Open Applied: 1…" at bounding box center [677, 154] width 888 height 124
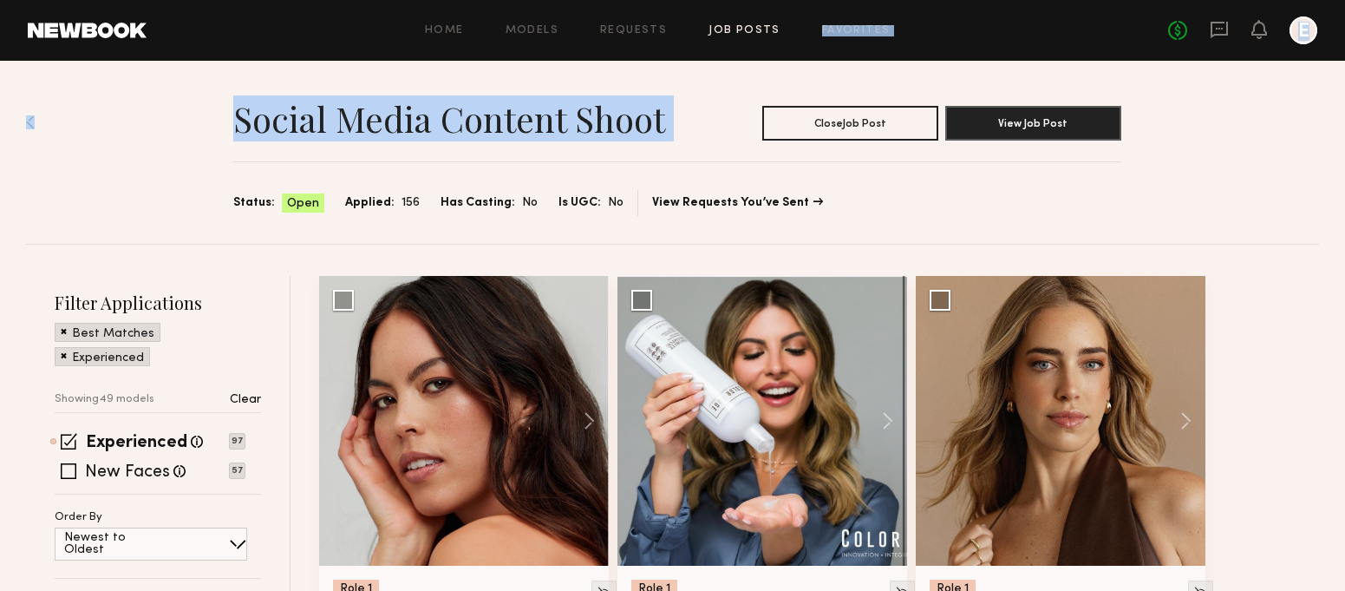
drag, startPoint x: 712, startPoint y: 117, endPoint x: 1187, endPoint y: -54, distance: 505.0
click at [879, 70] on div "Social Media Content Shoot Close Job Post View Job Post Status: Open Applied: 1…" at bounding box center [672, 152] width 1293 height 183
